Goal: Task Accomplishment & Management: Manage account settings

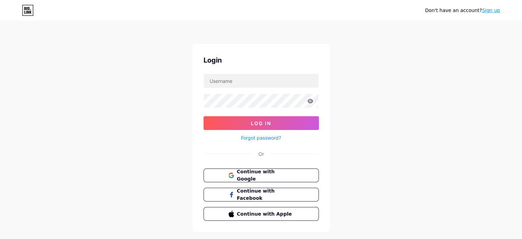
type input "s"
click at [163, 118] on div "Don't have an account? Sign up Login Log In Forgot password? Or Continue with G…" at bounding box center [261, 126] width 522 height 253
click at [260, 81] on input "text" at bounding box center [261, 81] width 115 height 14
type input "pypandpouches"
click at [310, 99] on icon at bounding box center [310, 101] width 6 height 4
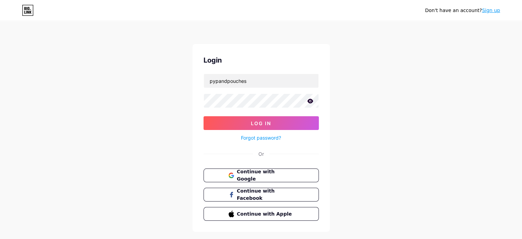
click at [313, 99] on icon at bounding box center [310, 101] width 6 height 5
click at [248, 118] on button "Log In" at bounding box center [261, 123] width 115 height 14
click at [233, 121] on button "Log In" at bounding box center [261, 123] width 115 height 14
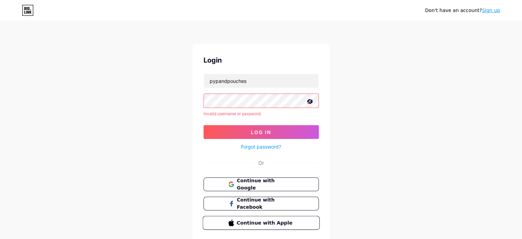
click at [264, 219] on span "Continue with Apple" at bounding box center [265, 222] width 57 height 7
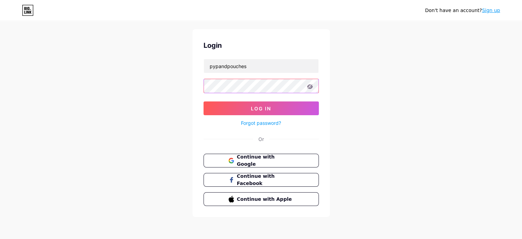
scroll to position [14, 0]
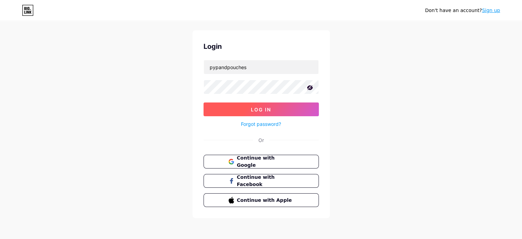
click at [231, 105] on button "Log In" at bounding box center [261, 109] width 115 height 14
click at [240, 108] on button "Log In" at bounding box center [261, 109] width 115 height 14
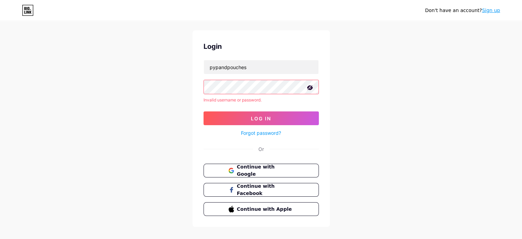
click at [250, 131] on link "Forgot password?" at bounding box center [261, 132] width 40 height 7
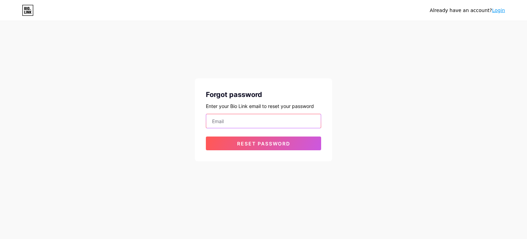
click at [237, 122] on input "email" at bounding box center [263, 121] width 115 height 14
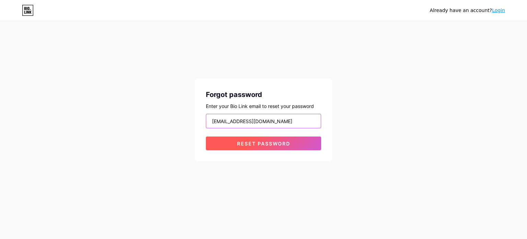
type input "[EMAIL_ADDRESS][DOMAIN_NAME]"
click at [232, 143] on button "Reset password" at bounding box center [263, 143] width 115 height 14
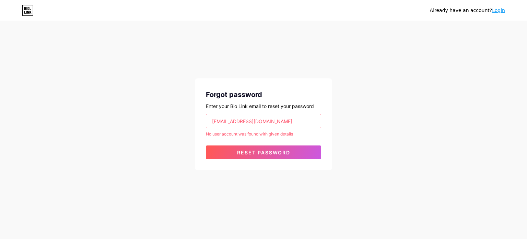
click at [277, 120] on input "[EMAIL_ADDRESS][DOMAIN_NAME]" at bounding box center [263, 121] width 115 height 14
drag, startPoint x: 278, startPoint y: 121, endPoint x: 173, endPoint y: 115, distance: 104.9
click at [174, 114] on div "Already have an account? Login Forgot password Enter your Bio Link email to res…" at bounding box center [263, 96] width 527 height 192
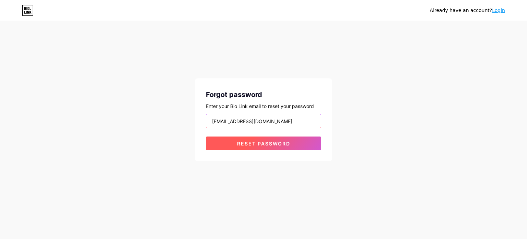
type input "[EMAIL_ADDRESS][DOMAIN_NAME]"
click at [238, 149] on button "Reset password" at bounding box center [263, 143] width 115 height 14
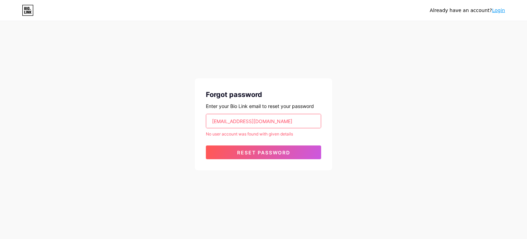
drag, startPoint x: 284, startPoint y: 123, endPoint x: 91, endPoint y: 114, distance: 193.2
click at [93, 114] on div "Already have an account? Login Forgot password Enter your Bio Link email to res…" at bounding box center [263, 96] width 527 height 192
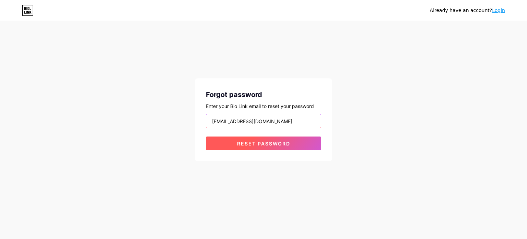
type input "[EMAIL_ADDRESS][DOMAIN_NAME]"
click at [217, 142] on button "Reset password" at bounding box center [263, 143] width 115 height 14
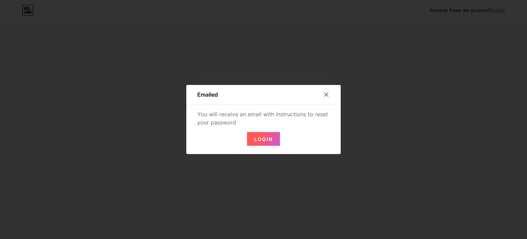
click at [262, 133] on button "Login" at bounding box center [263, 139] width 33 height 14
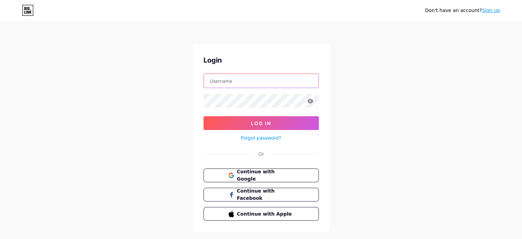
click at [250, 75] on input "text" at bounding box center [261, 81] width 115 height 14
type input "pypandpouches"
click at [308, 100] on icon at bounding box center [310, 101] width 6 height 4
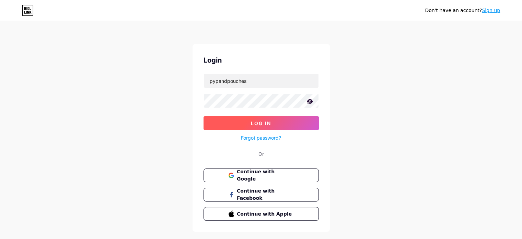
click at [256, 125] on span "Log In" at bounding box center [261, 123] width 20 height 6
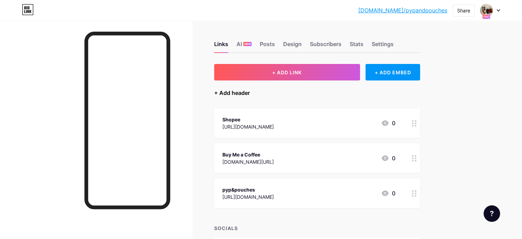
click at [250, 90] on div "+ Add header" at bounding box center [232, 93] width 36 height 8
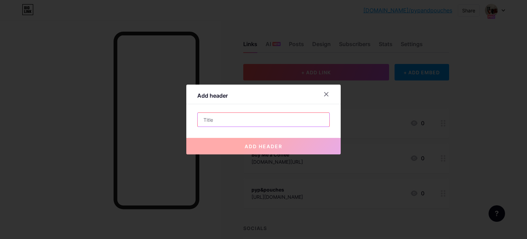
click at [246, 116] on input "text" at bounding box center [264, 120] width 132 height 14
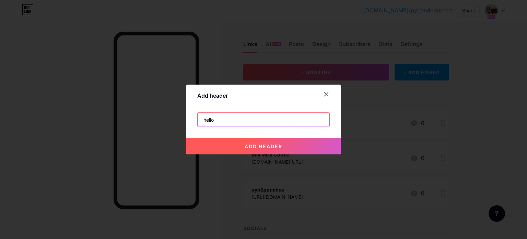
type input "hello"
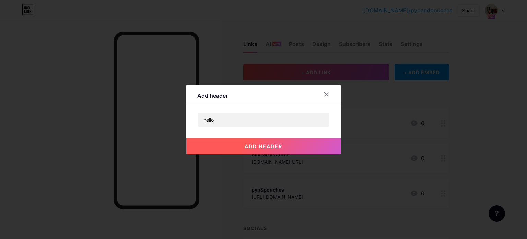
click at [247, 141] on button "add header" at bounding box center [263, 146] width 155 height 16
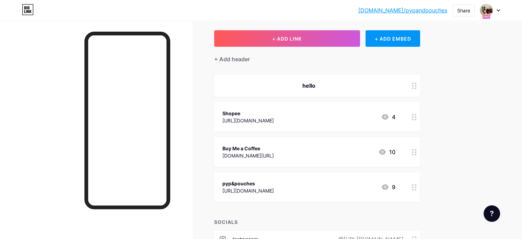
scroll to position [34, 0]
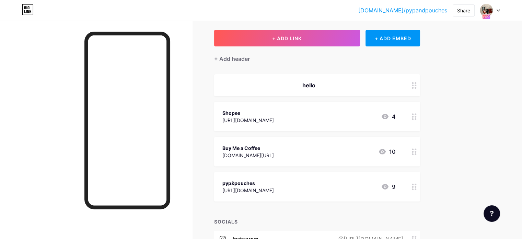
click at [417, 82] on icon at bounding box center [414, 85] width 5 height 7
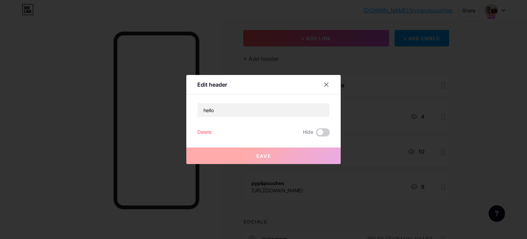
click at [207, 129] on div "Delete" at bounding box center [204, 132] width 14 height 8
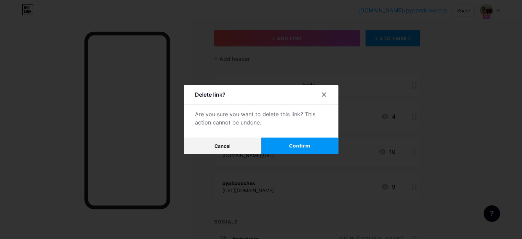
click at [284, 145] on button "Confirm" at bounding box center [299, 145] width 77 height 16
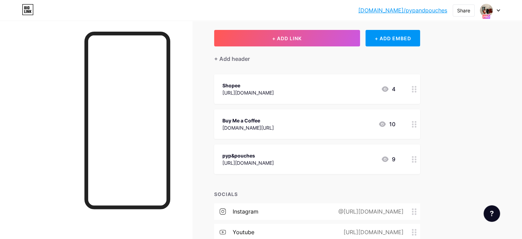
click at [386, 125] on icon at bounding box center [382, 123] width 7 height 5
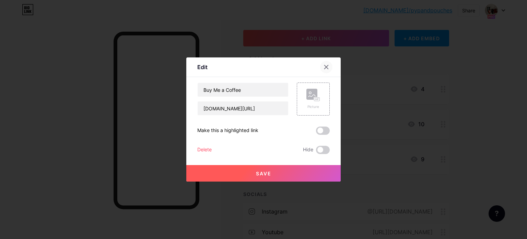
click at [328, 68] on icon at bounding box center [327, 67] width 4 height 4
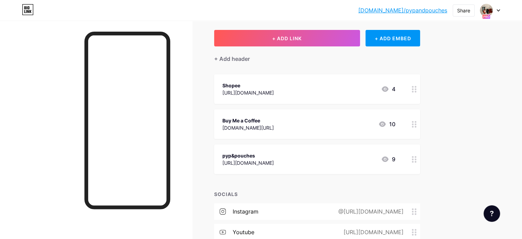
click at [417, 124] on icon at bounding box center [414, 124] width 5 height 7
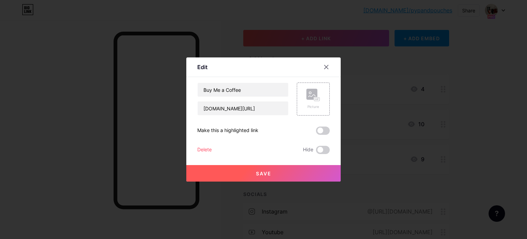
drag, startPoint x: 326, startPoint y: 68, endPoint x: 352, endPoint y: 75, distance: 27.0
click at [326, 67] on icon at bounding box center [327, 67] width 4 height 4
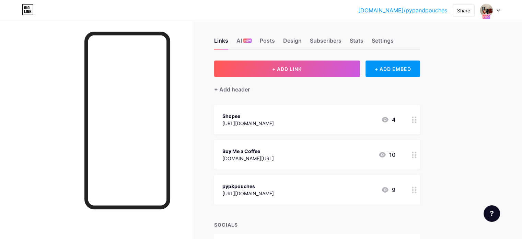
scroll to position [0, 0]
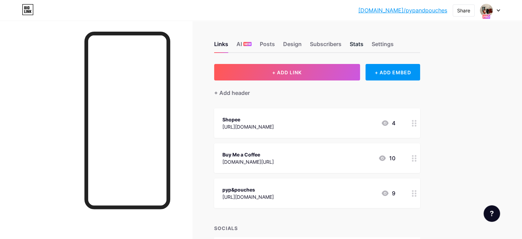
click at [364, 42] on div "Stats" at bounding box center [357, 46] width 14 height 12
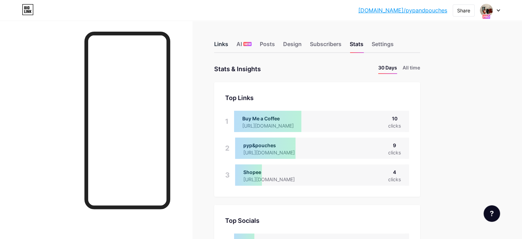
click at [228, 41] on div "Links" at bounding box center [221, 46] width 14 height 12
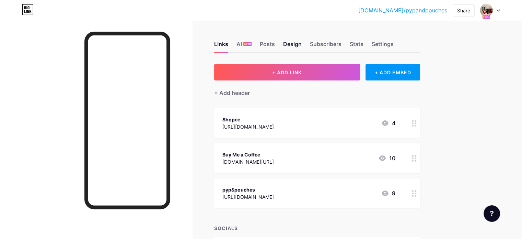
click at [302, 45] on div "Design" at bounding box center [292, 46] width 19 height 12
click at [342, 46] on div "Subscribers" at bounding box center [326, 46] width 32 height 12
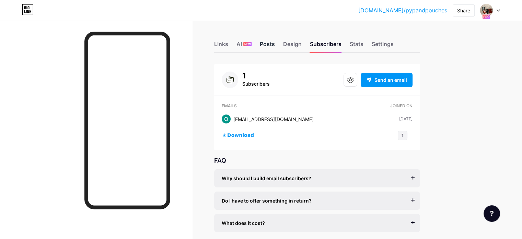
click at [275, 46] on div "Posts" at bounding box center [267, 46] width 15 height 12
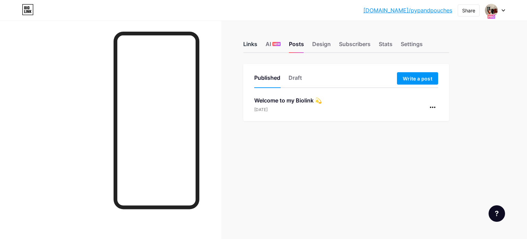
click at [250, 40] on div "Links" at bounding box center [250, 46] width 14 height 12
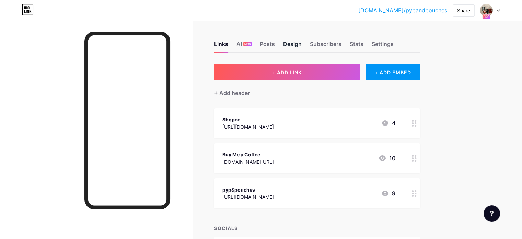
click at [302, 45] on div "Design" at bounding box center [292, 46] width 19 height 12
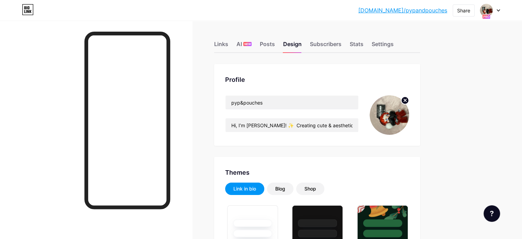
click at [409, 112] on img at bounding box center [389, 114] width 39 height 39
drag, startPoint x: 260, startPoint y: 125, endPoint x: 276, endPoint y: 124, distance: 16.5
click at [276, 124] on input "Hi, I’m [PERSON_NAME]! ✨ Creating cute & aesthetic content. Stylish tech for WF…" at bounding box center [292, 125] width 133 height 14
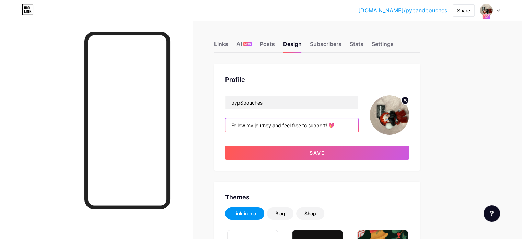
paste input "✨Welcome to Pyp&Pouches – your little hub for all things cute and delightful! I…"
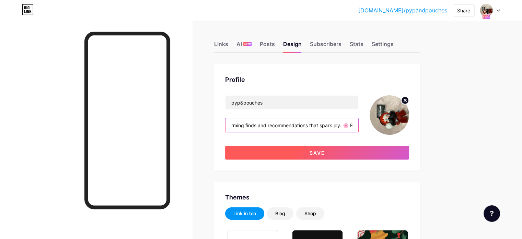
type input "✨Welcome to Pyp&Pouches – your little hub for all things cute and delightful! I…"
click at [290, 148] on button "Save" at bounding box center [317, 153] width 184 height 14
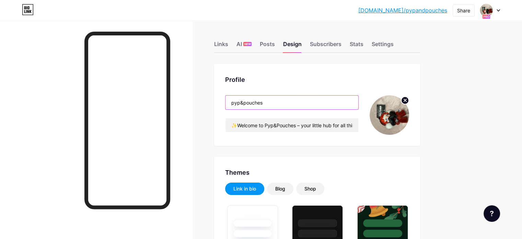
click at [304, 103] on input "pyp&pouches" at bounding box center [292, 102] width 133 height 14
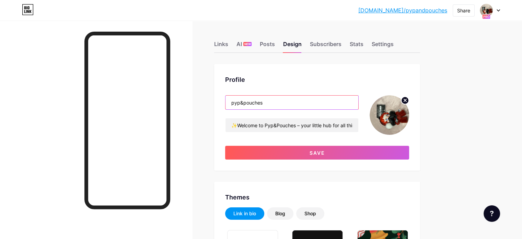
type input "pyp&pouches"
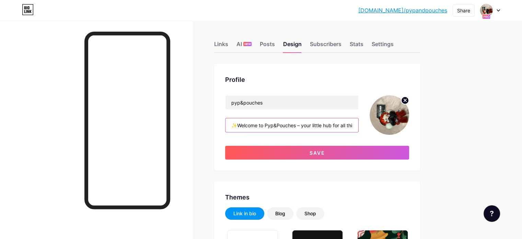
click at [327, 125] on input "✨Welcome to Pyp&Pouches – your little hub for all things cute and delightful! I…" at bounding box center [292, 125] width 133 height 14
paste input "𐙚⋆°｡⋆♡"
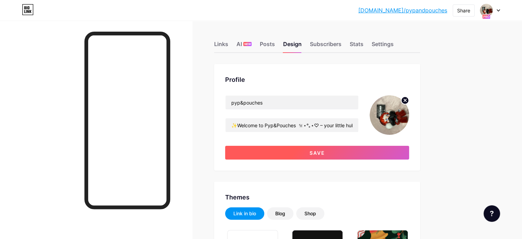
click at [317, 148] on button "Save" at bounding box center [317, 153] width 184 height 14
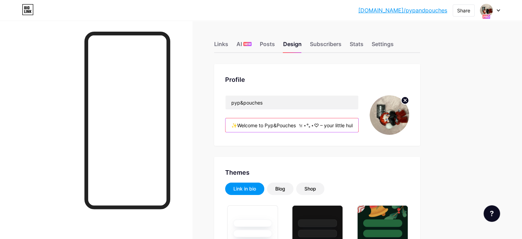
click at [268, 123] on input "✨Welcome to Pyp&Pouches 𐙚⋆°｡⋆♡ – your little hub for all things cute and deligh…" at bounding box center [292, 125] width 133 height 14
click at [339, 124] on input "✨Welcome to Pyp&Pouches 𐙚⋆°｡⋆♡ – your little hub for all things cute and deligh…" at bounding box center [292, 125] width 133 height 14
click at [332, 123] on input "✨Welcome to Pyp&Pouches 𐙚⋆°｡⋆♡ – your little hub for all things cute and deligh…" at bounding box center [292, 125] width 133 height 14
click at [337, 124] on input "✨Welcome to Pyp&Pouches 𐙚⋆°｡⋆♡ – your little hub for all things cute and deligh…" at bounding box center [292, 125] width 133 height 14
drag, startPoint x: 337, startPoint y: 124, endPoint x: 330, endPoint y: 123, distance: 7.2
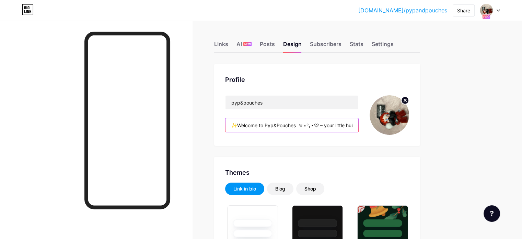
click at [330, 123] on input "✨Welcome to Pyp&Pouches 𐙚⋆°｡⋆♡ – your little hub for all things cute and deligh…" at bounding box center [292, 125] width 133 height 14
click at [344, 83] on div "Profile" at bounding box center [317, 79] width 184 height 9
click at [268, 125] on input "✨Welcome to Pyp&Pouches 𐙚⋆°｡⋆♡ – your little hub for all things cute and deligh…" at bounding box center [292, 125] width 133 height 14
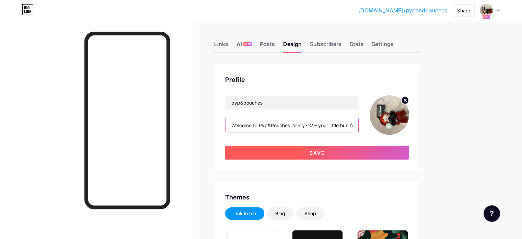
type input "Welcome to Pyp&Pouches 𐙚⋆°｡⋆♡ – your little hub for all things cute and delight…"
click at [276, 148] on button "Save" at bounding box center [317, 153] width 184 height 14
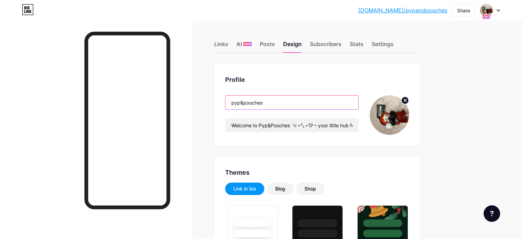
click at [322, 97] on input "pyp&pouches" at bounding box center [292, 102] width 133 height 14
paste input "𐙚⋆°｡⋆♡"
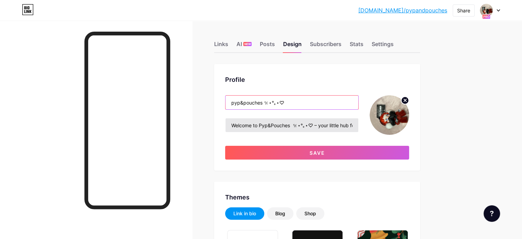
type input "pyp&pouches 𐙚⋆°｡⋆♡"
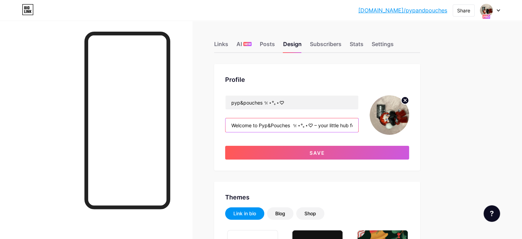
drag, startPoint x: 340, startPoint y: 123, endPoint x: 322, endPoint y: 123, distance: 17.2
click at [322, 123] on input "Welcome to Pyp&Pouches 𐙚⋆°｡⋆♡ – your little hub for all things cute and delight…" at bounding box center [292, 125] width 133 height 14
click at [260, 123] on input "Welcome to Pyp&Pouches – your little hub for all things cute and delightful! I …" at bounding box center [292, 125] width 133 height 14
paste input "✮⋆˙"
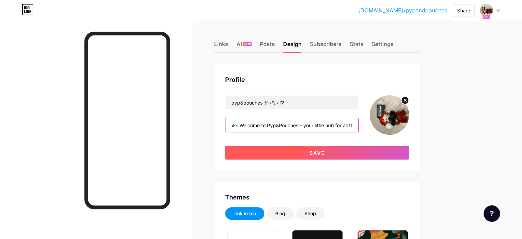
type input "✮⋆˙Welcome to Pyp&Pouches – your little hub for all things cute and delightful!…"
click at [277, 147] on button "Save" at bounding box center [317, 153] width 184 height 14
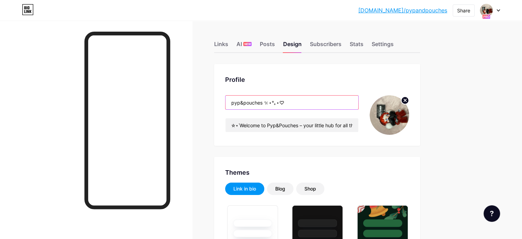
click at [303, 100] on input "pyp&pouches 𐙚⋆°｡⋆♡" at bounding box center [292, 102] width 133 height 14
drag, startPoint x: 306, startPoint y: 101, endPoint x: 299, endPoint y: 102, distance: 6.4
click at [299, 102] on input "pyp&pouches 𐙚⋆°｡⋆♡" at bounding box center [292, 102] width 133 height 14
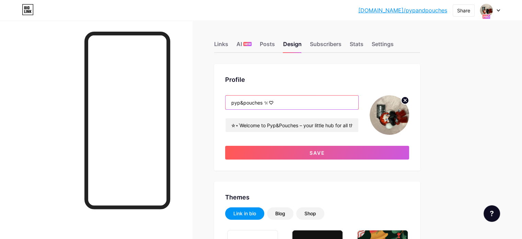
click at [307, 101] on input "pyp&pouches 𐙚♡" at bounding box center [292, 102] width 133 height 14
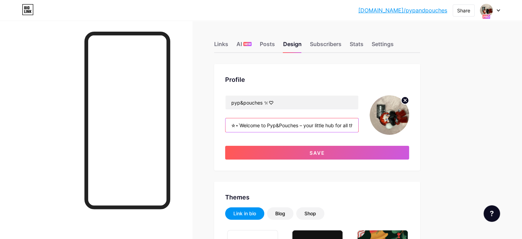
drag, startPoint x: 268, startPoint y: 125, endPoint x: 241, endPoint y: 124, distance: 26.8
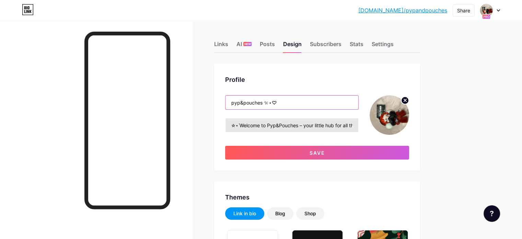
type input "pyp&pouches 𐙚⋆♡"
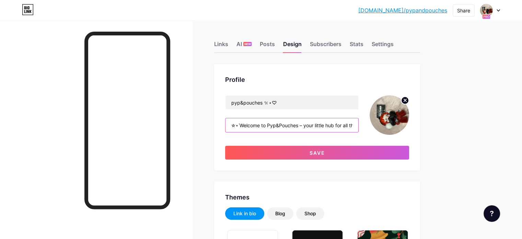
drag, startPoint x: 267, startPoint y: 124, endPoint x: 249, endPoint y: 125, distance: 18.2
click at [249, 125] on div "Profile pyp&pouches 𐙚⋆♡ ✮⋆˙Welcome to Pyp&Pouches – your little hub for all thi…" at bounding box center [317, 117] width 206 height 106
type input "˙Welcome to Pyp&Pouches – your little hub for all things cute and delightful! I…"
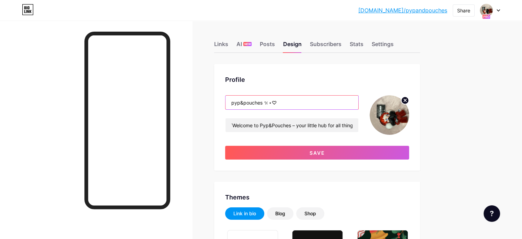
click at [260, 103] on input "pyp&pouches 𐙚⋆♡" at bounding box center [292, 102] width 133 height 14
paste input "✮⋆"
type input "✮⋆pyp&pouches 𐙚⋆♡"
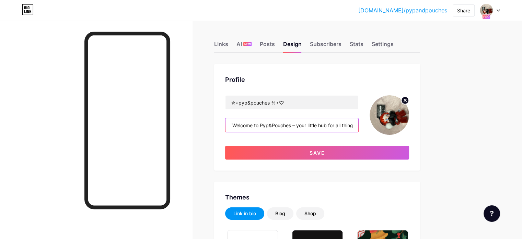
click at [262, 125] on input "˙Welcome to Pyp&Pouches – your little hub for all things cute and delightful! I…" at bounding box center [292, 125] width 133 height 14
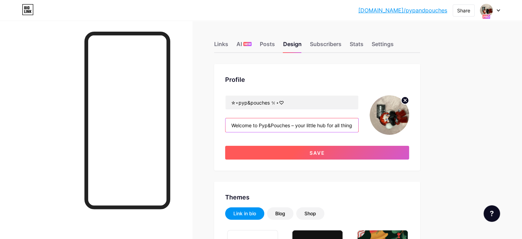
type input "Welcome to Pyp&Pouches – your little hub for all things cute and delightful! I …"
click at [276, 148] on button "Save" at bounding box center [317, 153] width 184 height 14
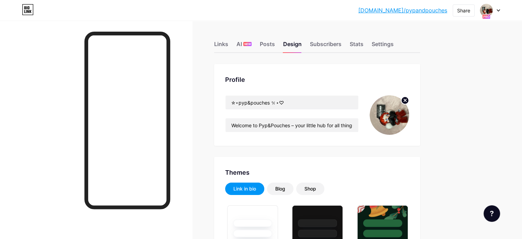
click at [409, 116] on img at bounding box center [389, 114] width 39 height 39
click at [266, 102] on input "✮⋆pyp&pouches 𐙚⋆♡" at bounding box center [292, 102] width 133 height 14
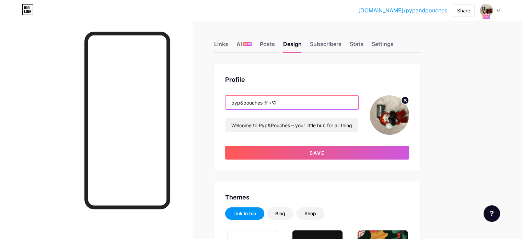
click at [297, 102] on input "pyp&pouches 𐙚⋆♡" at bounding box center [292, 102] width 133 height 14
click at [307, 103] on input "pyp&pouches 𐙚⋆♡" at bounding box center [292, 102] width 133 height 14
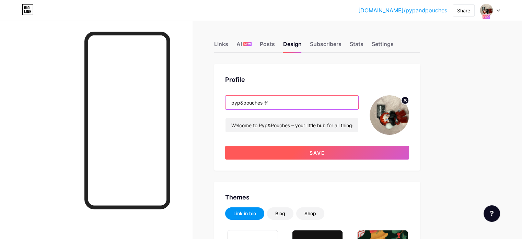
type input "pyp&pouches 𐙚"
click at [302, 155] on button "Save" at bounding box center [317, 153] width 184 height 14
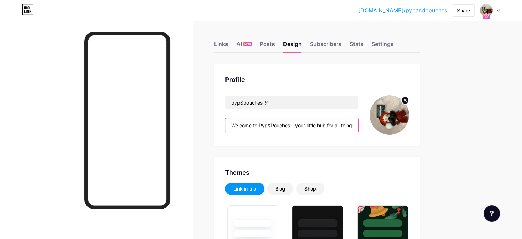
click at [262, 125] on input "Welcome to Pyp&Pouches – your little hub for all things cute and delightful! I …" at bounding box center [292, 125] width 133 height 14
